Goal: Transaction & Acquisition: Purchase product/service

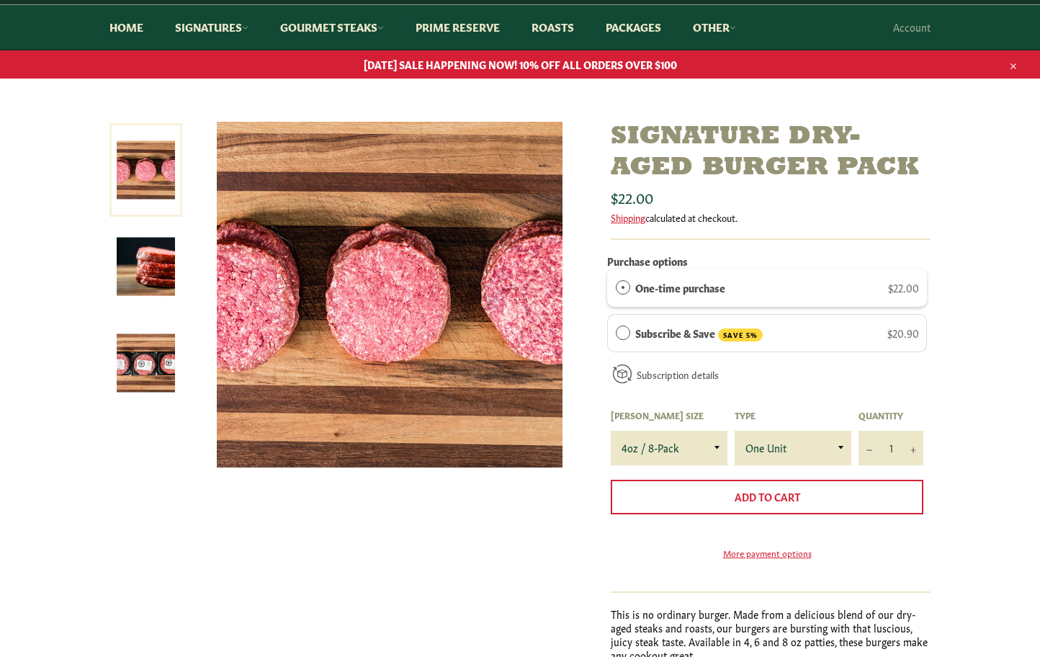
scroll to position [126, 0]
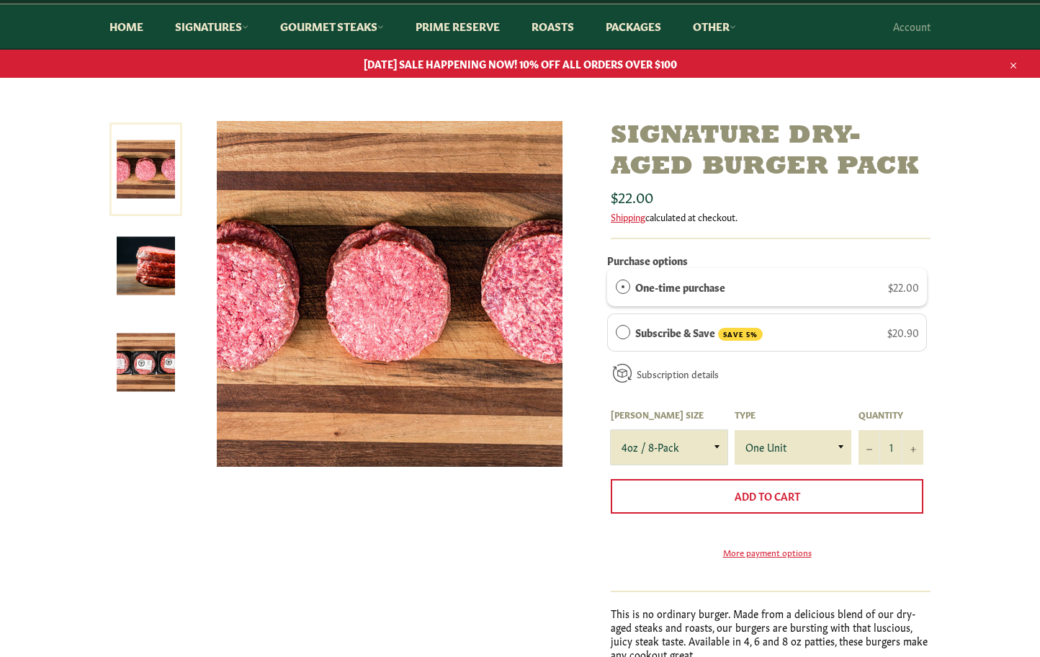
click at [662, 447] on select "4oz / 8-Pack 6oz / 4-Pack 8oz / 4-Pack" at bounding box center [669, 447] width 117 height 35
click at [611, 430] on select "4oz / 8-Pack 6oz / 4-Pack 8oz / 4-Pack" at bounding box center [669, 447] width 117 height 35
click at [690, 449] on select "4oz / 8-Pack 6oz / 4-Pack 8oz / 4-Pack" at bounding box center [669, 447] width 117 height 35
click at [611, 430] on select "4oz / 8-Pack 6oz / 4-Pack 8oz / 4-Pack" at bounding box center [669, 447] width 117 height 35
click at [663, 440] on select "4oz / 8-Pack 6oz / 4-Pack 8oz / 4-Pack" at bounding box center [669, 447] width 117 height 35
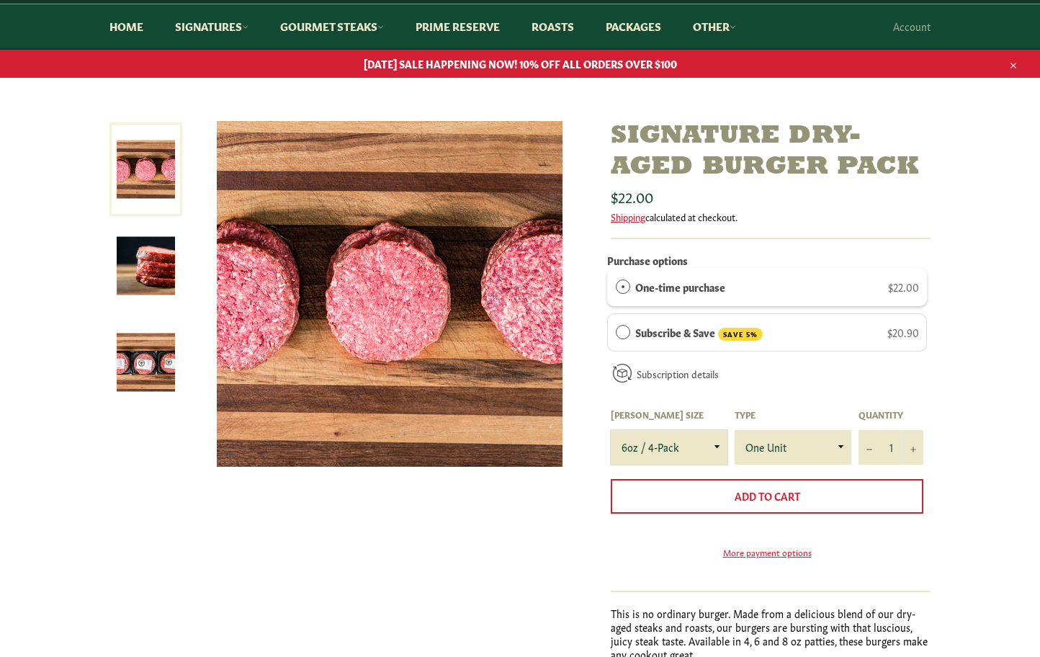
click at [611, 430] on select "4oz / 8-Pack 6oz / 4-Pack 8oz / 4-Pack" at bounding box center [669, 447] width 117 height 35
click at [670, 439] on select "4oz / 8-Pack 6oz / 4-Pack 8oz / 4-Pack" at bounding box center [669, 447] width 117 height 35
select select "4oz / 8-Pack"
click at [611, 430] on select "4oz / 8-Pack 6oz / 4-Pack 8oz / 4-Pack" at bounding box center [669, 447] width 117 height 35
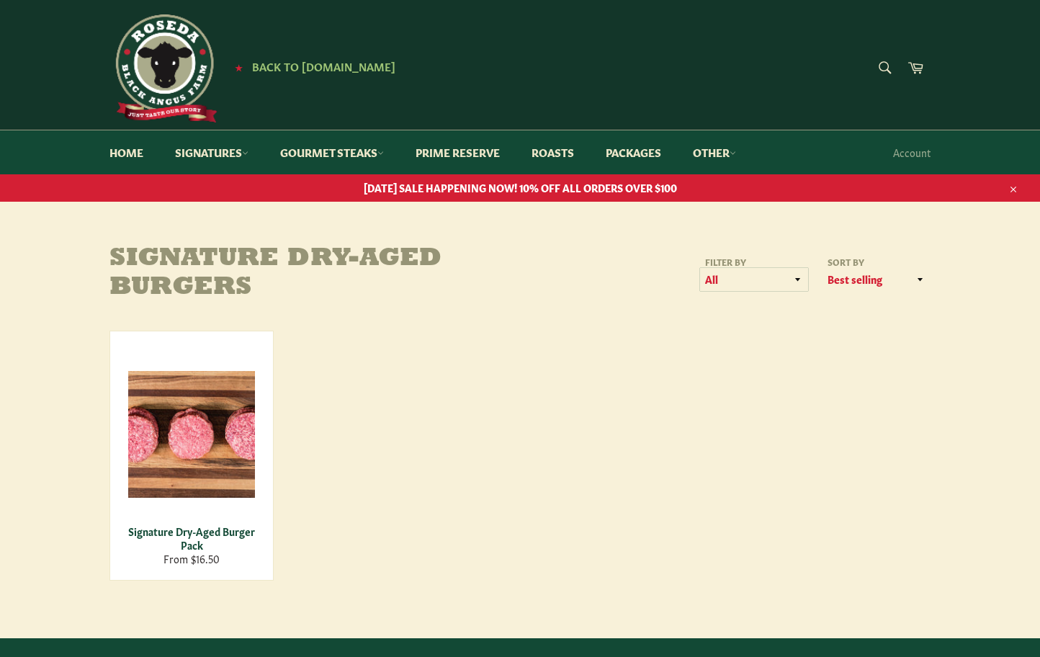
click at [726, 279] on select "All Steakburgers & Hotdogs" at bounding box center [754, 280] width 108 height 24
click at [861, 273] on select "Featured Best selling Alphabetically, A-Z Alphabetically, Z-A Price, low to hig…" at bounding box center [876, 280] width 108 height 24
click at [689, 330] on div "Signature Dry-Aged Burger Pack From $16.50 View" at bounding box center [519, 455] width 821 height 250
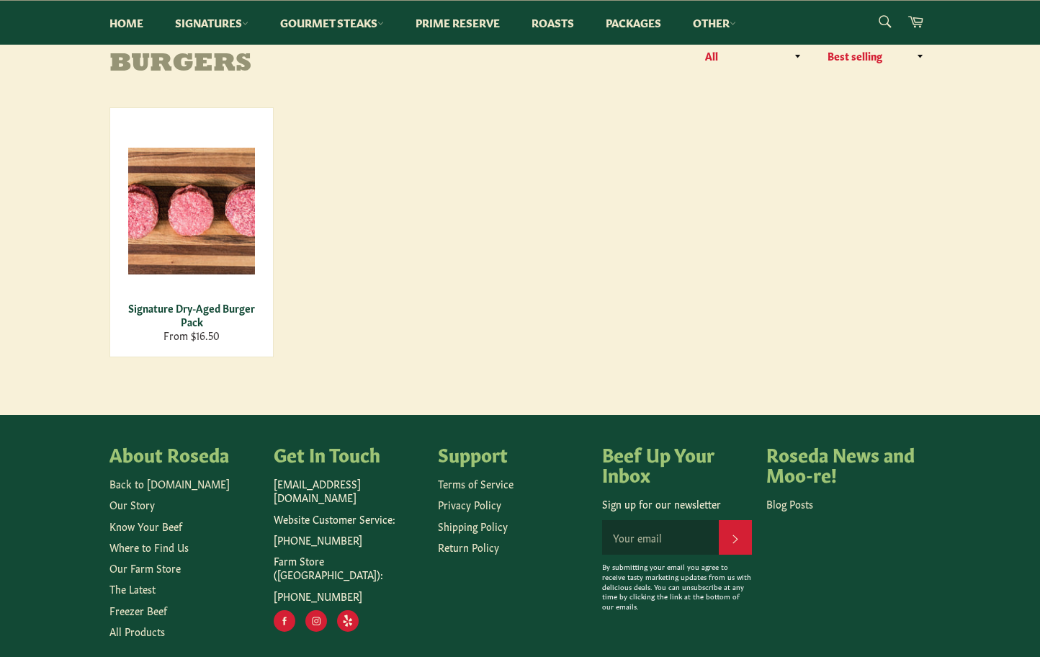
scroll to position [288, 0]
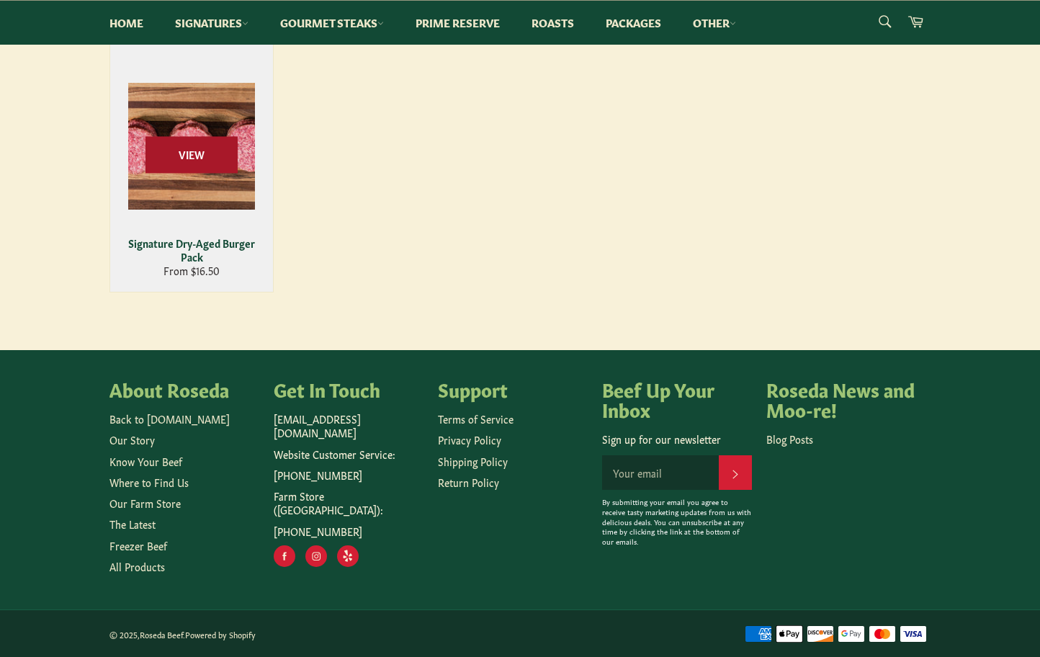
click at [210, 170] on span "View" at bounding box center [191, 154] width 92 height 37
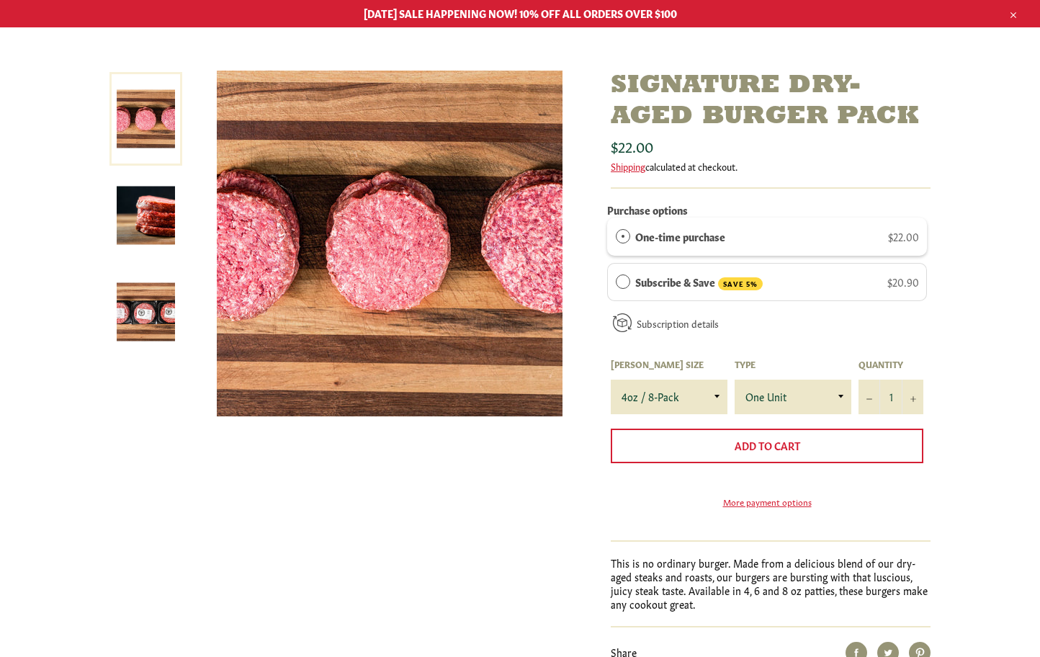
scroll to position [180, 0]
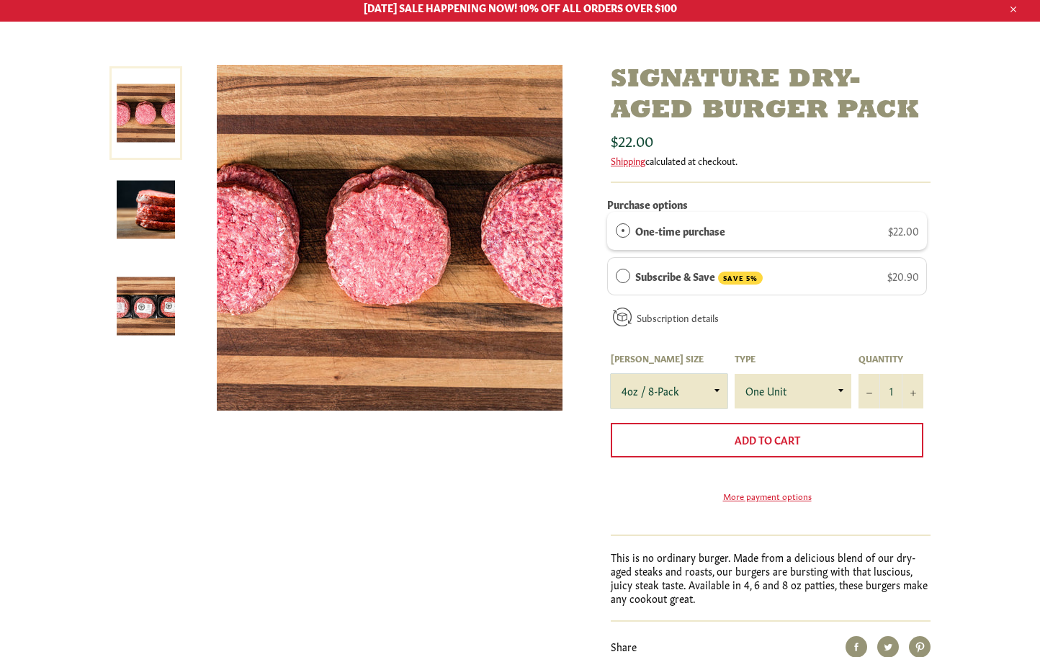
click at [679, 387] on select "4oz / 8-Pack 6oz / 4-Pack 8oz / 4-Pack" at bounding box center [669, 391] width 117 height 35
click at [611, 374] on select "4oz / 8-Pack 6oz / 4-Pack 8oz / 4-Pack" at bounding box center [669, 391] width 117 height 35
click at [669, 390] on select "4oz / 8-Pack 6oz / 4-Pack 8oz / 4-Pack" at bounding box center [669, 391] width 117 height 35
select select "6oz / 4-Pack"
click at [611, 374] on select "4oz / 8-Pack 6oz / 4-Pack 8oz / 4-Pack" at bounding box center [669, 391] width 117 height 35
